Goal: Task Accomplishment & Management: Use online tool/utility

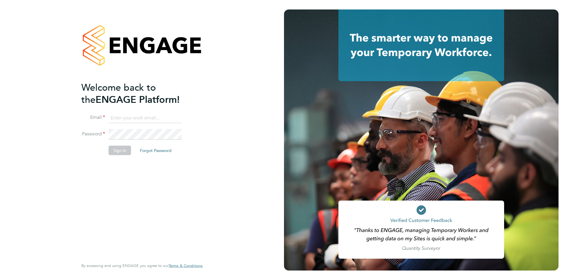
type input "[EMAIL_ADDRESS][DOMAIN_NAME]"
click at [184, 16] on div at bounding box center [141, 45] width 121 height 72
click at [122, 147] on button "Sign In" at bounding box center [120, 149] width 22 height 9
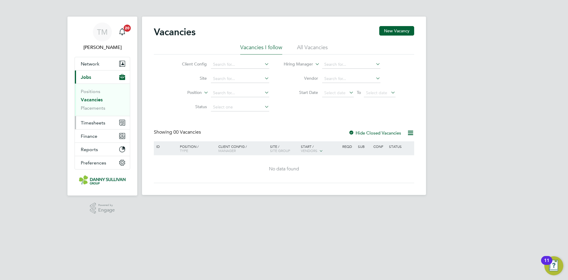
click at [90, 123] on span "Timesheets" at bounding box center [93, 123] width 25 height 6
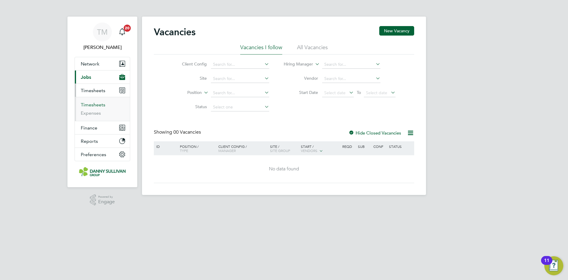
click at [94, 105] on link "Timesheets" at bounding box center [93, 105] width 25 height 6
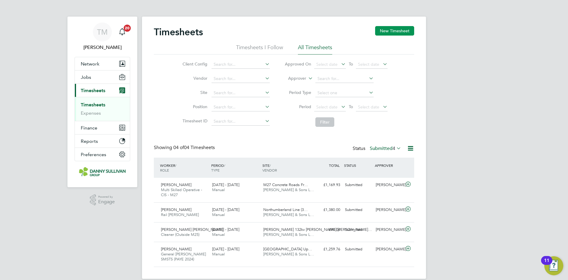
click at [400, 30] on button "New Timesheet" at bounding box center [394, 30] width 39 height 9
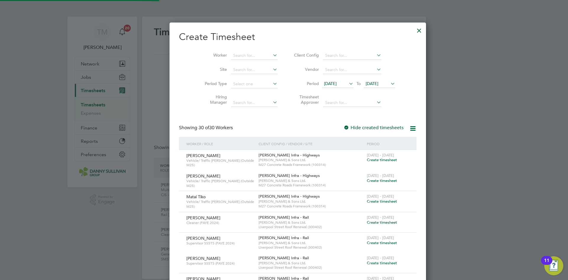
scroll to position [1282, 229]
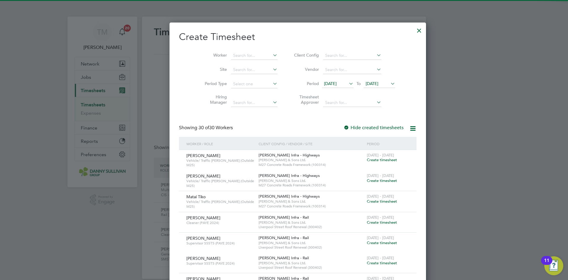
click at [238, 51] on li "Worker" at bounding box center [239, 56] width 92 height 14
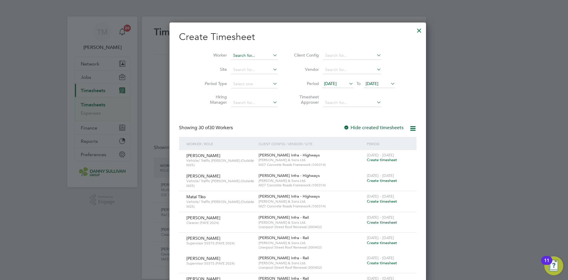
click at [235, 55] on input at bounding box center [254, 55] width 46 height 8
click at [238, 64] on b "Begya" at bounding box center [235, 63] width 12 height 5
type input "[PERSON_NAME]"
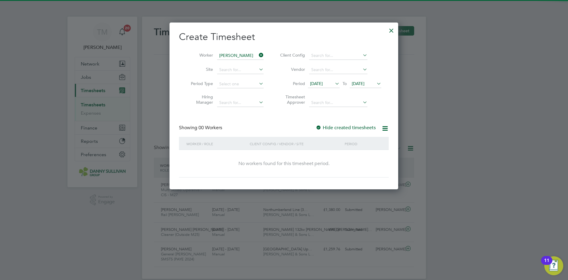
scroll to position [167, 229]
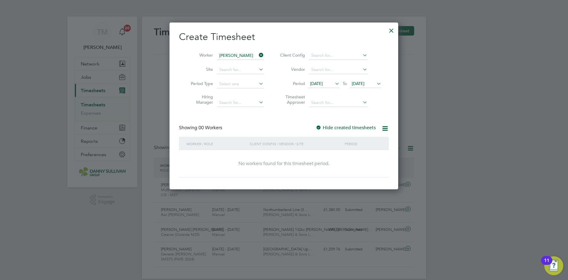
click at [338, 125] on label "Hide created timesheets" at bounding box center [346, 128] width 60 height 6
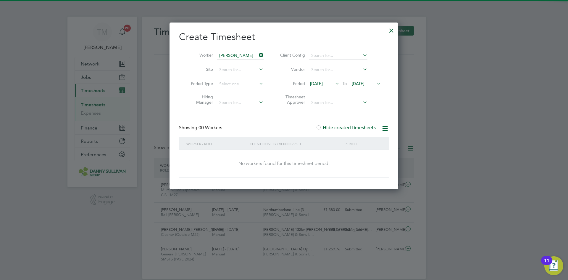
click at [338, 125] on label "Hide created timesheets" at bounding box center [346, 128] width 60 height 6
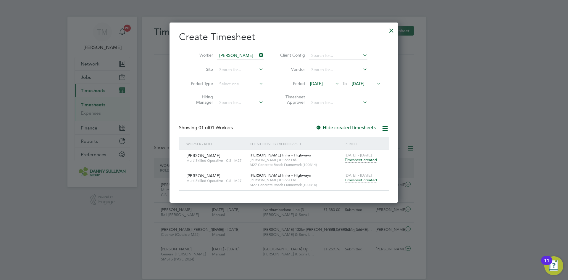
click at [356, 180] on span "Timesheet created" at bounding box center [361, 179] width 32 height 5
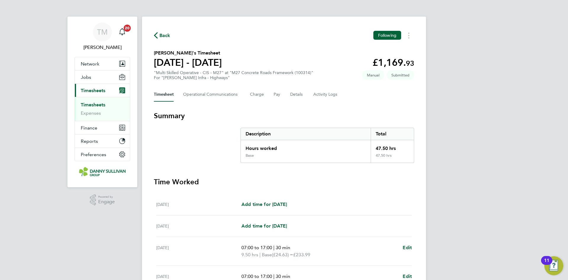
click at [158, 36] on span "Back" at bounding box center [162, 35] width 17 height 6
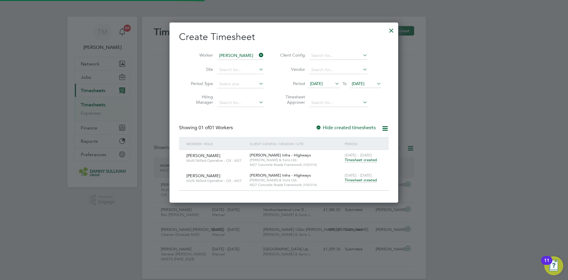
scroll to position [15, 51]
click at [353, 180] on span "Timesheet created" at bounding box center [361, 179] width 32 height 5
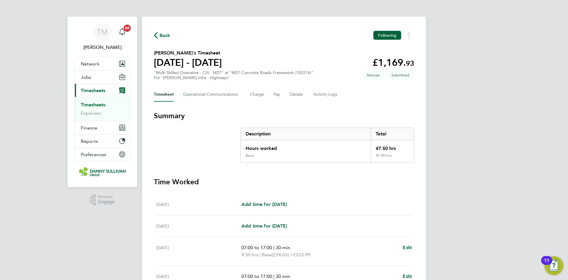
drag, startPoint x: 167, startPoint y: 30, endPoint x: 166, endPoint y: 35, distance: 4.8
click at [167, 31] on div "Back Following [PERSON_NAME]'s Timesheet [DATE] - [DATE] £1,169. 93 "Multi Skil…" at bounding box center [284, 220] width 284 height 406
click at [166, 35] on span "Back" at bounding box center [165, 35] width 11 height 7
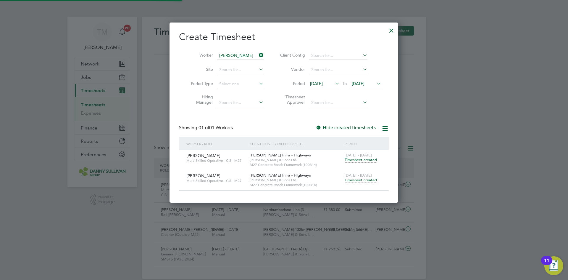
scroll to position [15, 51]
click at [390, 31] on div at bounding box center [391, 29] width 11 height 11
